Goal: Task Accomplishment & Management: Complete application form

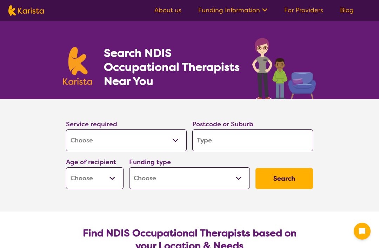
select select "[MEDICAL_DATA]"
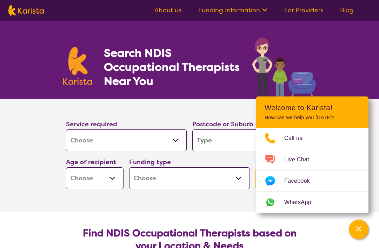
click at [203, 139] on input "search" at bounding box center [252, 140] width 121 height 22
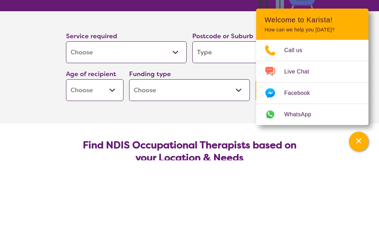
type input "4"
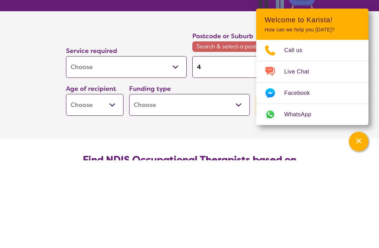
type input "47"
type input "470"
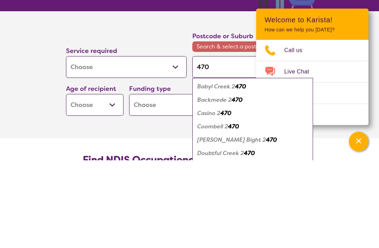
type input "4701"
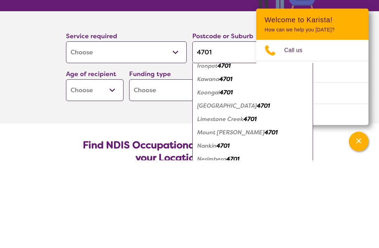
scroll to position [60, 0]
type input "4701"
click at [211, 176] on em "Koongal" at bounding box center [208, 179] width 22 height 7
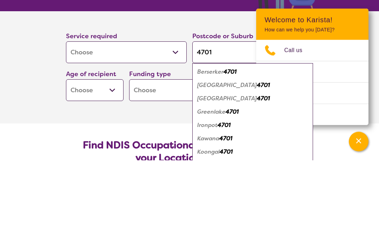
scroll to position [88, 0]
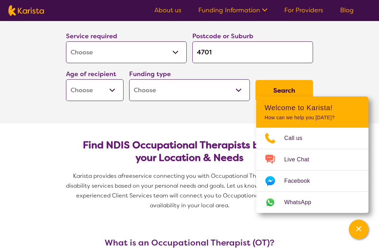
click at [104, 93] on select "Early Childhood - 0 to 9 Child - 10 to 11 Adolescent - 12 to 17 Adult - 18 to 6…" at bounding box center [94, 90] width 57 height 22
select select "AD"
click at [143, 91] on select "Home Care Package (HCP) National Disability Insurance Scheme (NDIS) I don't know" at bounding box center [189, 90] width 121 height 22
select select "NDIS"
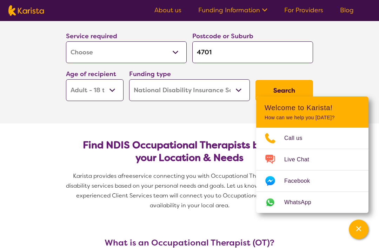
select select "NDIS"
click at [352, 236] on div "Channel Menu" at bounding box center [358, 229] width 14 height 15
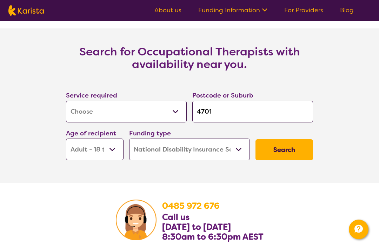
scroll to position [1054, 0]
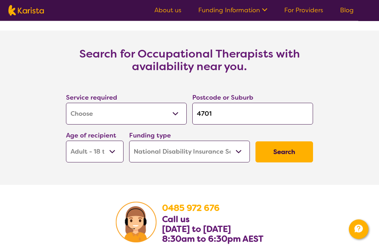
click at [292, 163] on button "Search" at bounding box center [283, 152] width 57 height 21
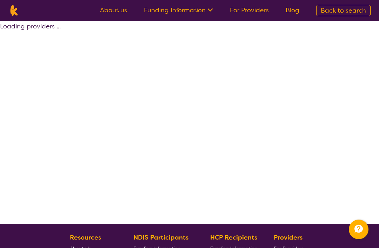
select select "by_score"
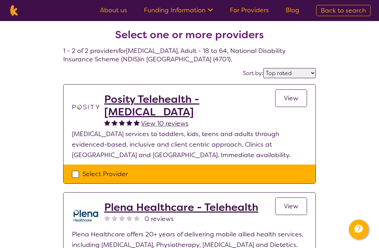
scroll to position [12, 0]
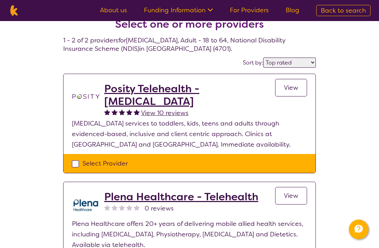
click at [290, 85] on span "View" at bounding box center [291, 87] width 14 height 8
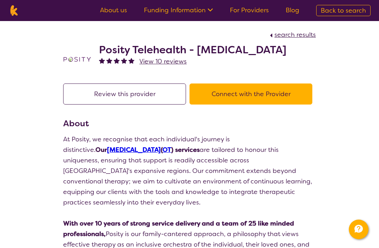
select select "by_score"
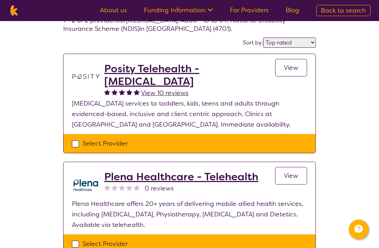
scroll to position [40, 0]
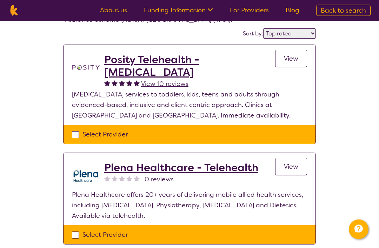
click at [133, 163] on h2 "Plena Healthcare - Telehealth" at bounding box center [181, 168] width 154 height 13
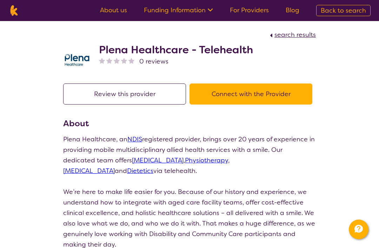
click at [228, 90] on button "Connect with the Provider" at bounding box center [250, 93] width 123 height 21
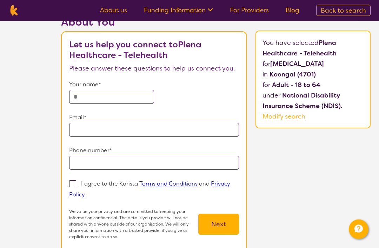
scroll to position [28, 0]
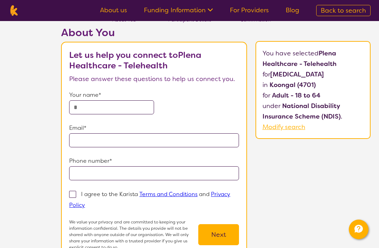
click at [82, 107] on input "text" at bounding box center [111, 107] width 85 height 14
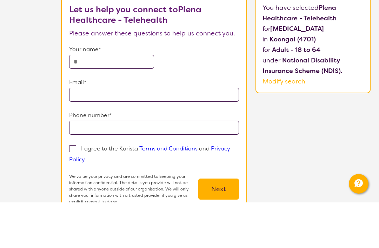
type input "**********"
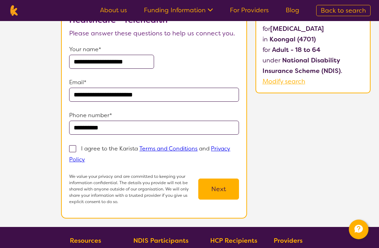
click at [72, 152] on span at bounding box center [72, 148] width 7 height 7
click at [85, 157] on input "I agree to the Karista Terms and Conditions and Privacy Policy" at bounding box center [87, 159] width 5 height 5
checkbox input "true"
click at [211, 188] on button "Next" at bounding box center [218, 188] width 41 height 21
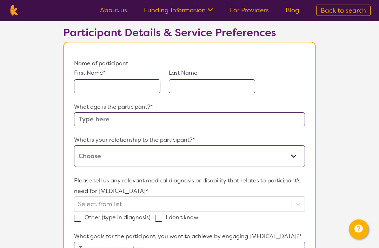
click at [82, 85] on input "text" at bounding box center [117, 87] width 86 height 14
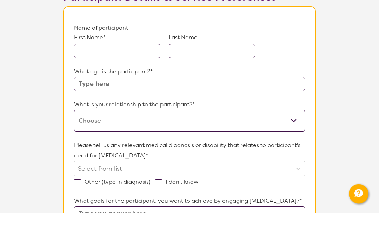
type input "[PERSON_NAME]"
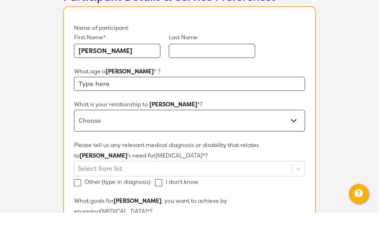
type input "[PERSON_NAME]"
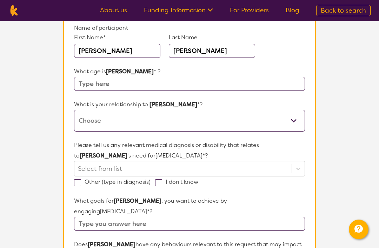
click at [88, 81] on input "text" at bounding box center [189, 84] width 231 height 14
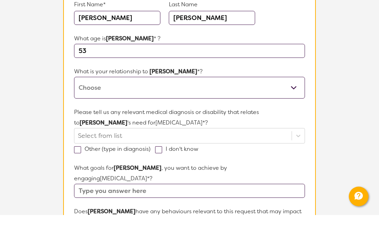
type input "53"
click at [88, 110] on select "This request is for myself I am their parent I am their child I am their spouse…" at bounding box center [189, 121] width 231 height 22
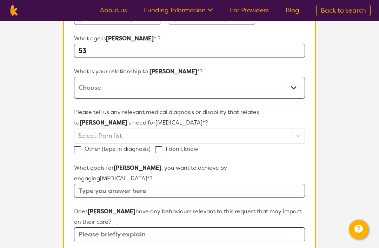
select select "This request is for myself"
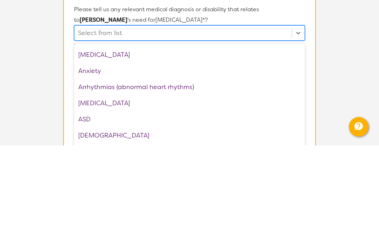
scroll to position [66, 0]
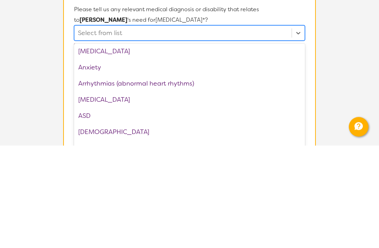
click at [84, 210] on div "ASD" at bounding box center [189, 218] width 231 height 16
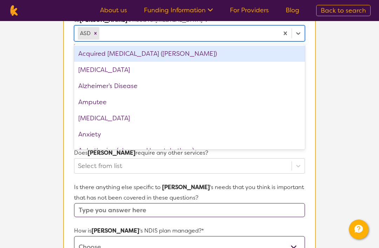
scroll to position [216, 0]
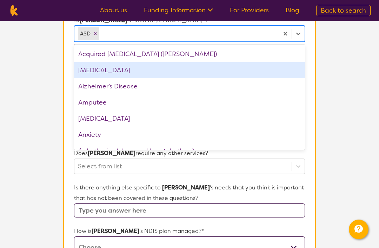
click at [84, 70] on div "[MEDICAL_DATA]" at bounding box center [189, 70] width 231 height 16
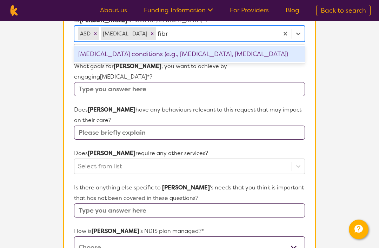
click at [178, 55] on div "[MEDICAL_DATA] conditions (e.g., [MEDICAL_DATA], [MEDICAL_DATA])" at bounding box center [189, 54] width 231 height 16
type input "fibr"
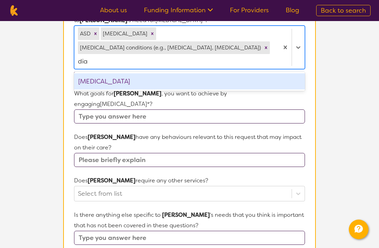
click at [94, 73] on div "[MEDICAL_DATA]" at bounding box center [189, 81] width 231 height 16
type input "dia"
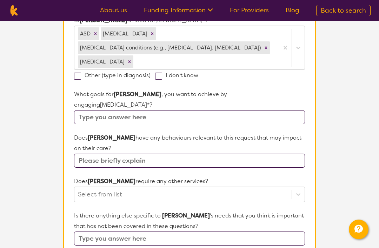
scroll to position [216, 0]
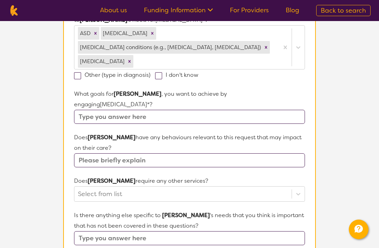
click at [88, 110] on input "text" at bounding box center [189, 117] width 231 height 14
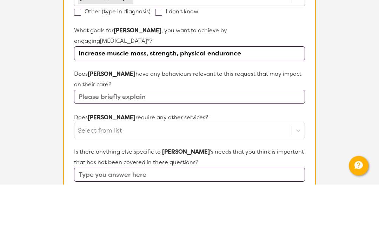
type input "Increase muscle mass, strength, physical endurance"
click at [90, 154] on input "text" at bounding box center [189, 161] width 231 height 14
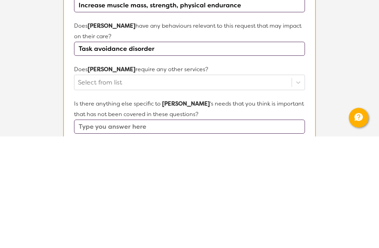
type input "Task avoidance disorder"
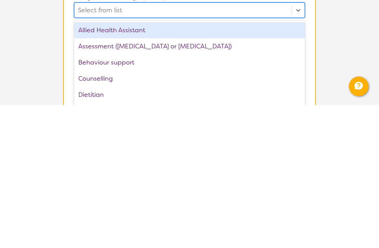
scroll to position [0, 0]
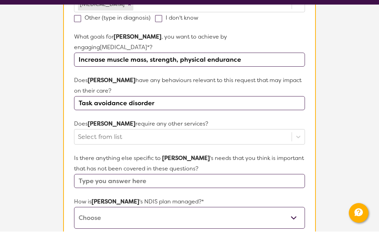
click at [241, 69] on input "Increase muscle mass, strength, physical endurance" at bounding box center [189, 76] width 231 height 14
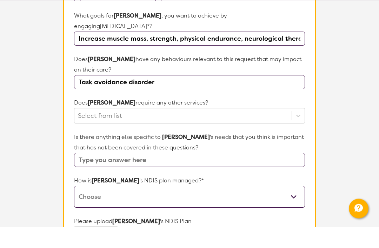
type input "Increase muscle mass, strength, physical endurance, neurological therapies for …"
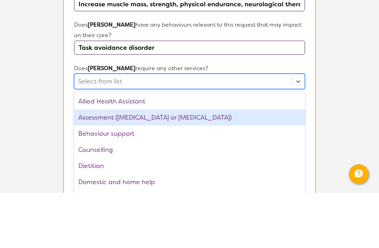
click at [88, 165] on div "Assessment ([MEDICAL_DATA] or [MEDICAL_DATA])" at bounding box center [189, 173] width 231 height 16
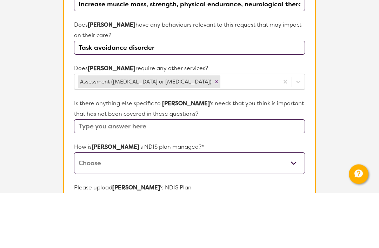
scroll to position [329, 0]
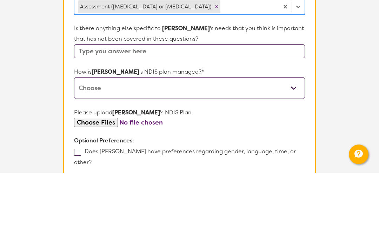
click at [91, 152] on select "Self-managed NDIS plan Managed by a registered plan management provider (not th…" at bounding box center [189, 163] width 231 height 22
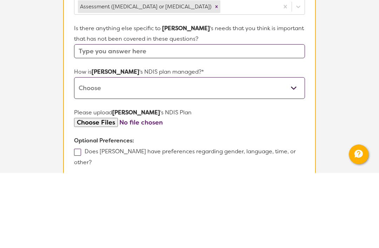
scroll to position [404, 0]
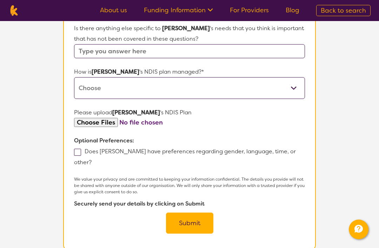
select select "Plan Managed"
click at [90, 118] on input "file" at bounding box center [189, 122] width 231 height 9
type input "C:\fakepath\Plan Approval.pdf"
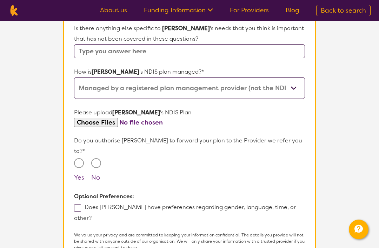
click at [80, 158] on input "Yes" at bounding box center [79, 163] width 10 height 10
radio input "true"
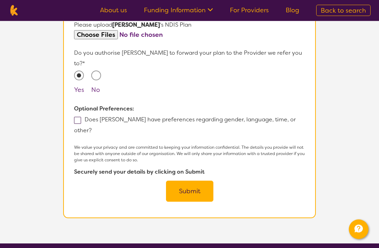
scroll to position [492, 0]
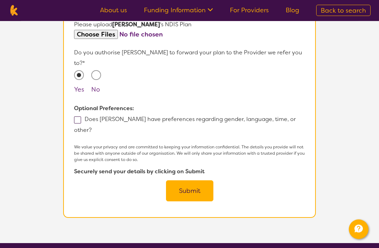
click at [195, 181] on button "Submit" at bounding box center [189, 191] width 47 height 21
